Goal: Information Seeking & Learning: Check status

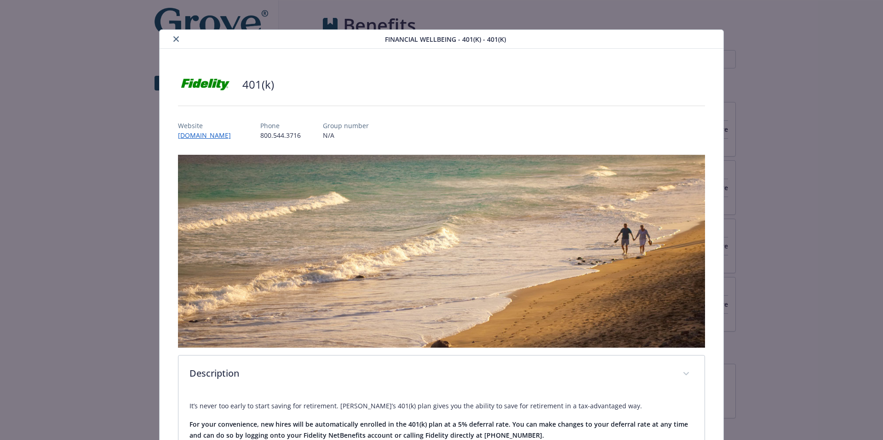
scroll to position [633, 0]
